Goal: Information Seeking & Learning: Check status

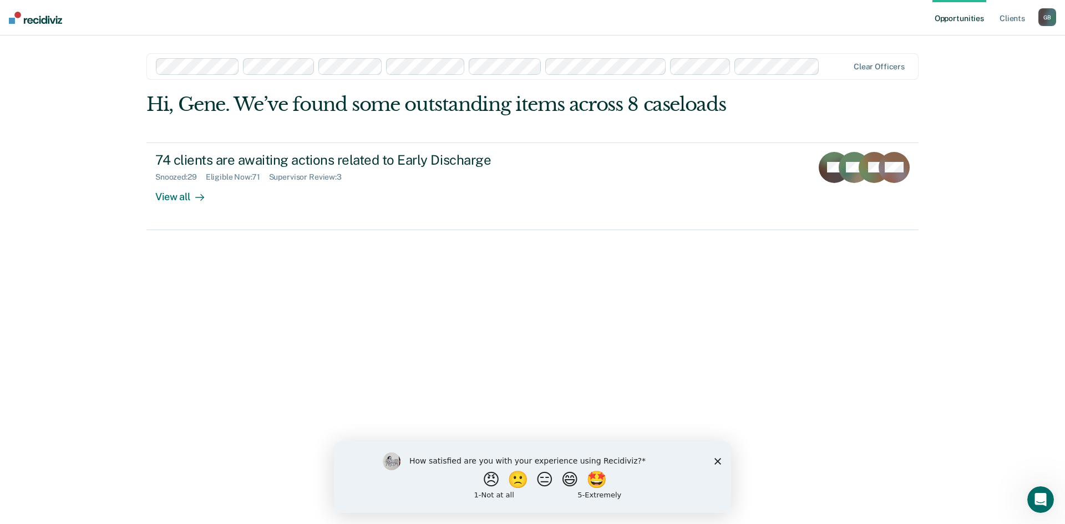
click at [13, 21] on img at bounding box center [35, 18] width 53 height 12
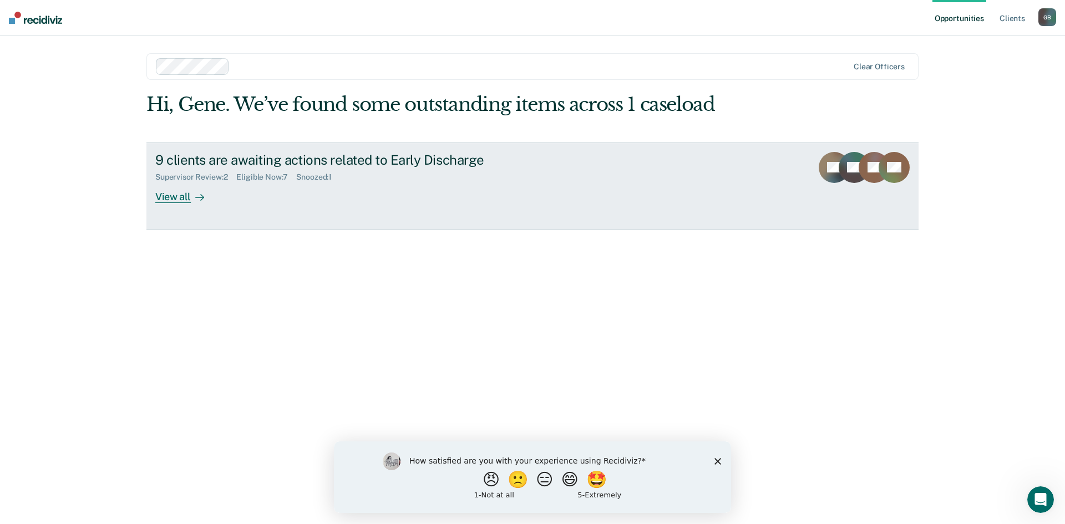
click at [184, 199] on div "View all" at bounding box center [186, 192] width 62 height 22
